Goal: Task Accomplishment & Management: Manage account settings

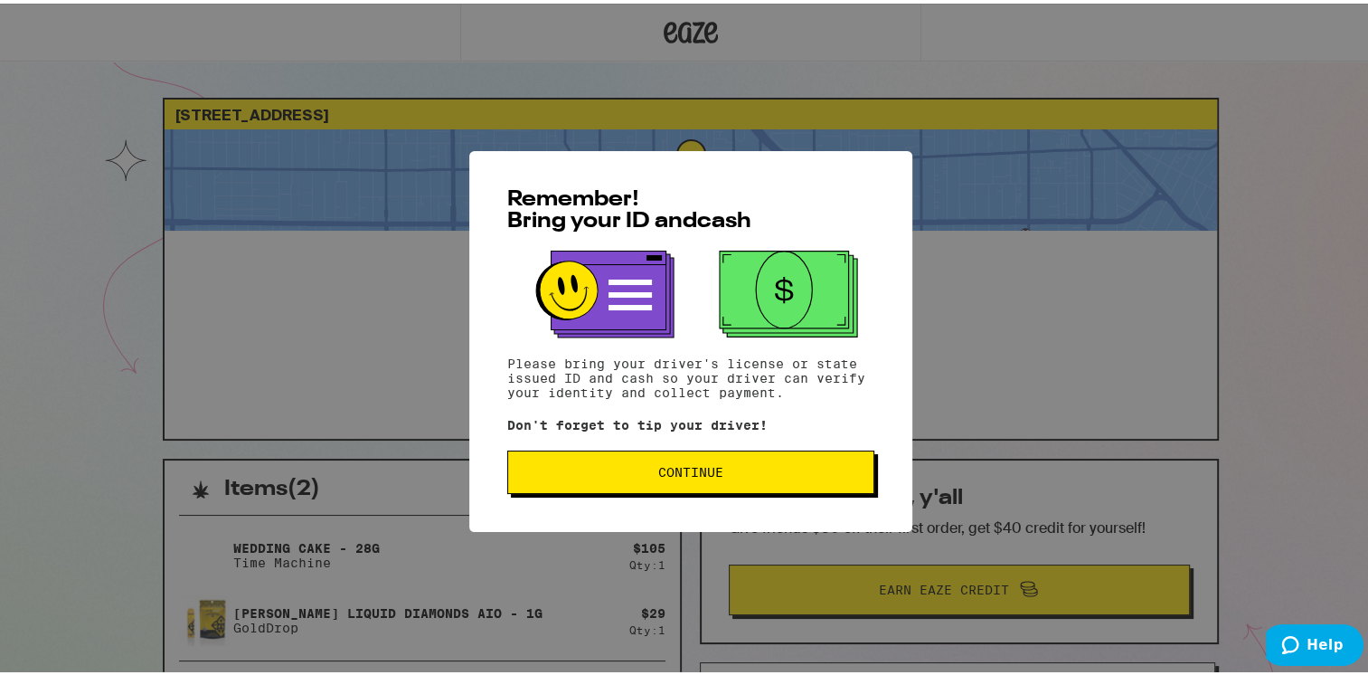
click at [615, 456] on button "Continue" at bounding box center [690, 468] width 367 height 43
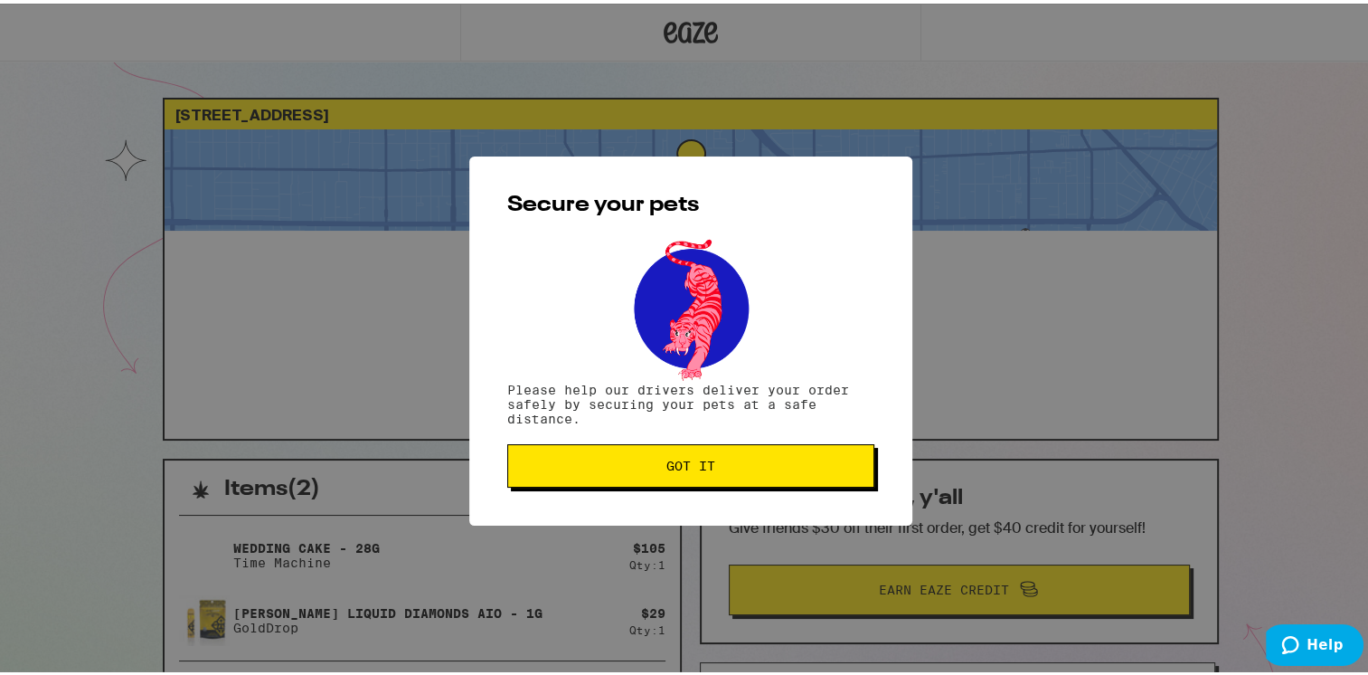
click at [615, 456] on button "Got it" at bounding box center [690, 461] width 367 height 43
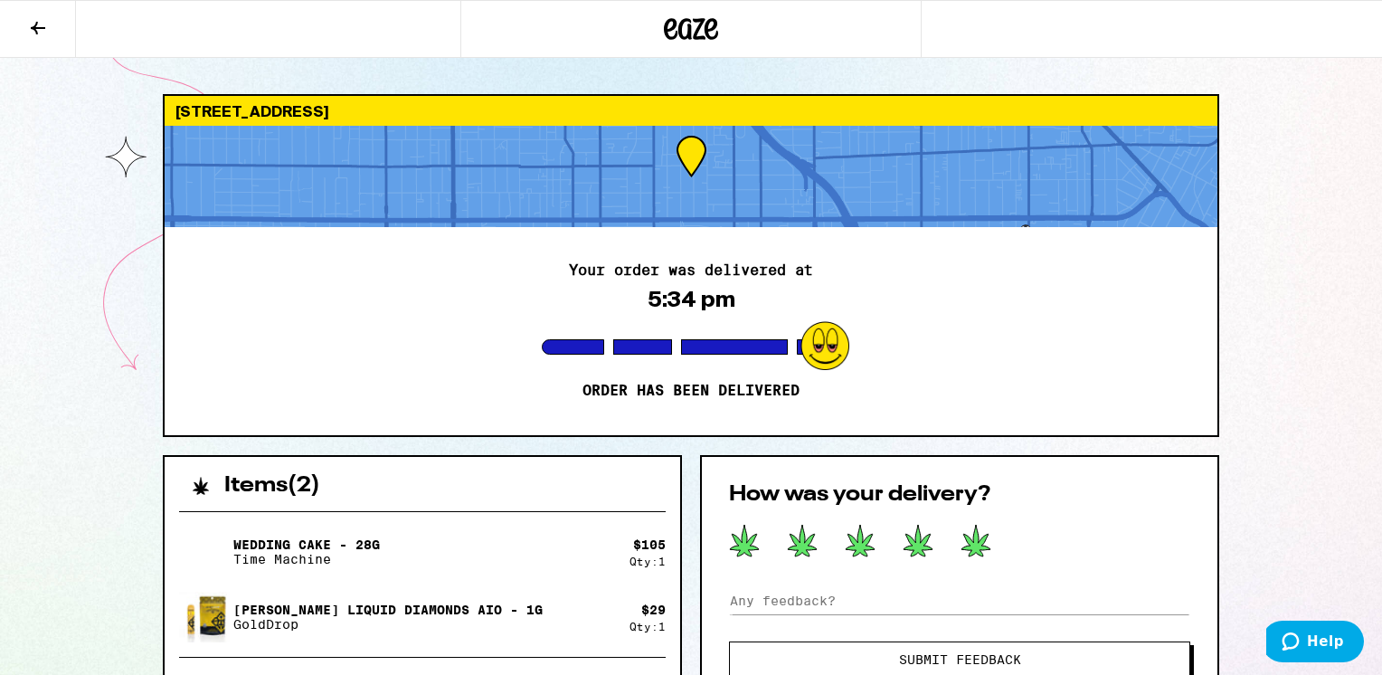
click at [971, 532] on icon at bounding box center [975, 540] width 31 height 33
click at [1096, 391] on div "Your order was delivered at 5:34 pm Order has been delivered" at bounding box center [691, 331] width 1053 height 208
click at [688, 34] on icon at bounding box center [691, 29] width 27 height 22
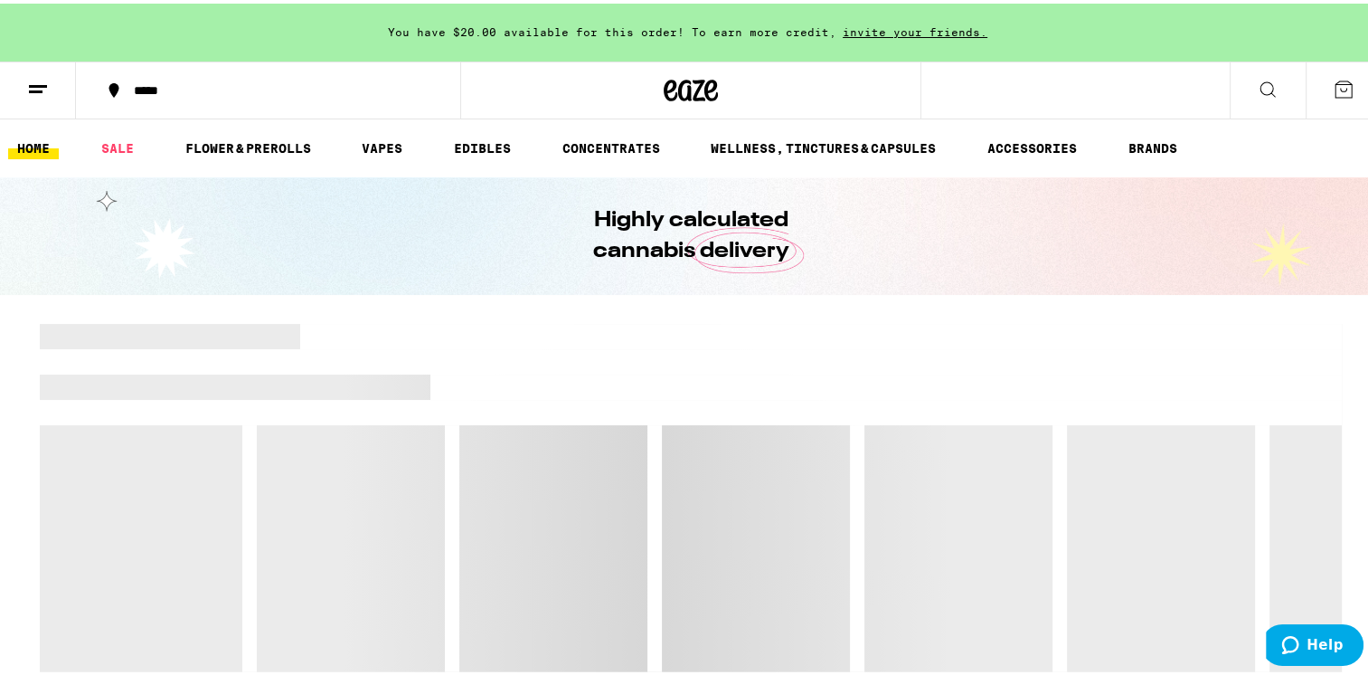
click at [19, 82] on button at bounding box center [38, 87] width 76 height 57
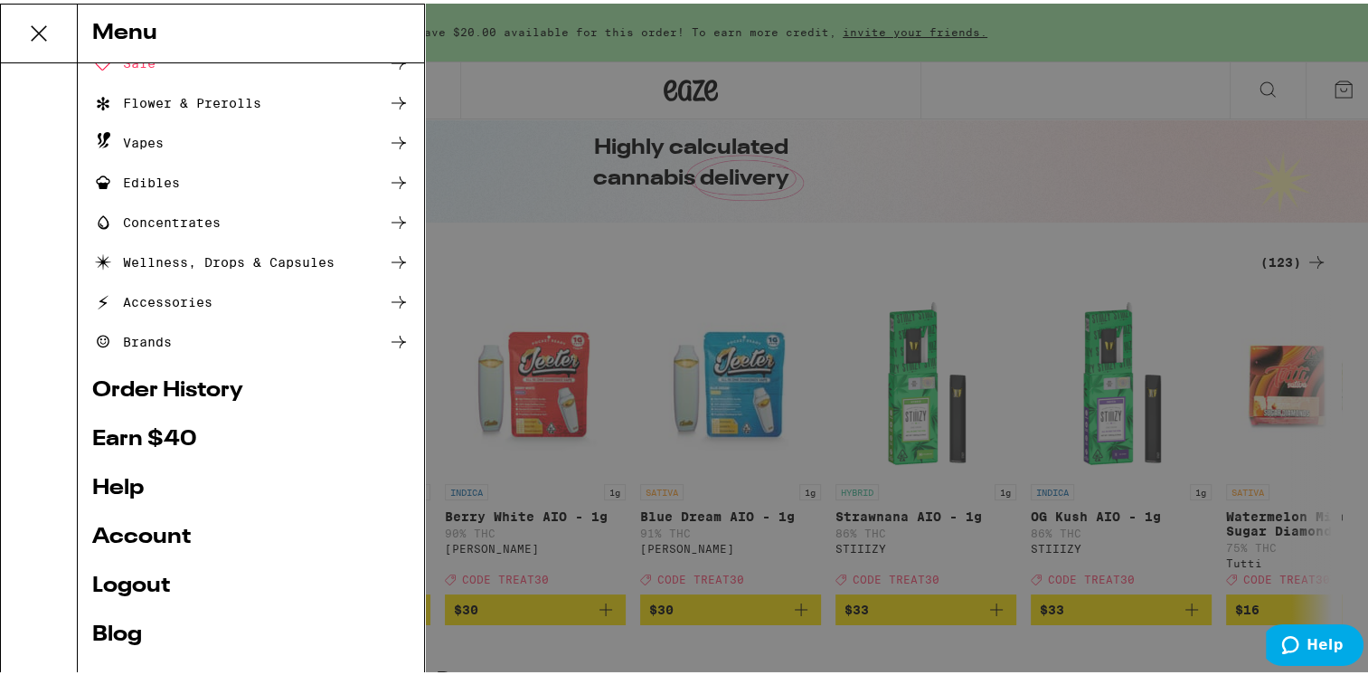
scroll to position [101, 0]
click at [101, 585] on link "Logout" at bounding box center [250, 581] width 317 height 22
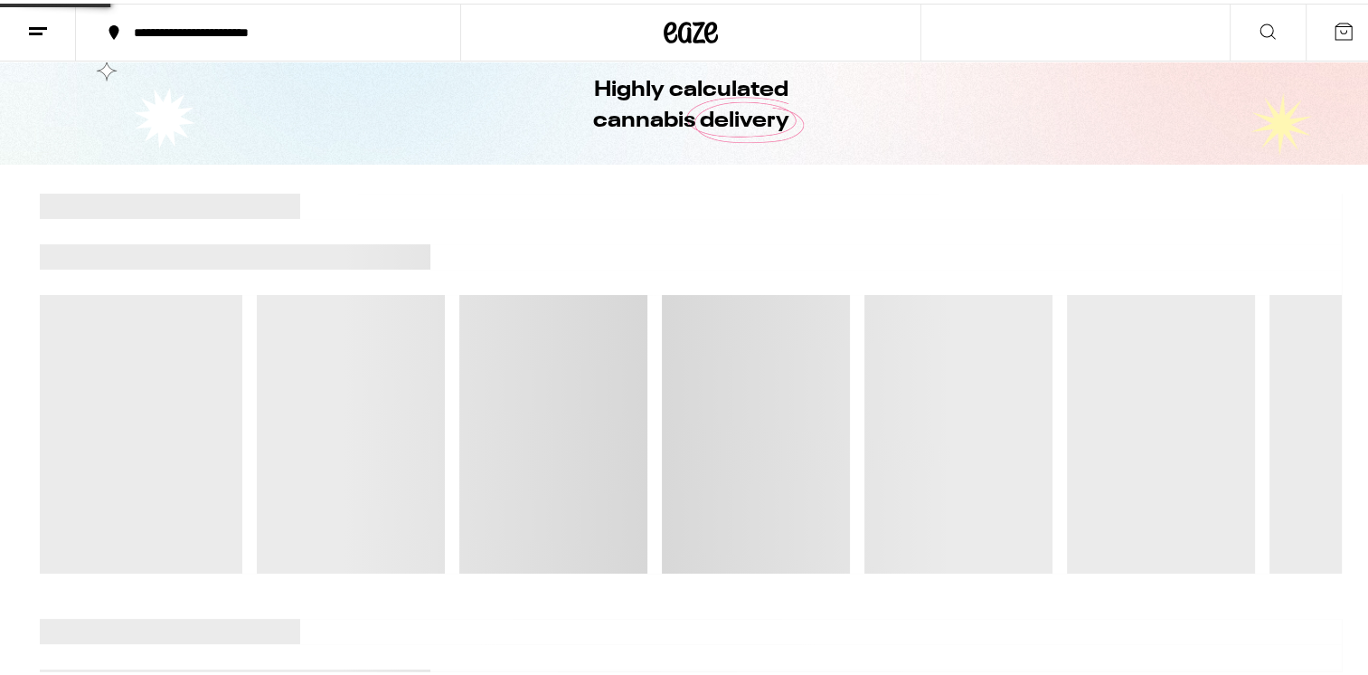
scroll to position [33, 0]
